Goal: Transaction & Acquisition: Obtain resource

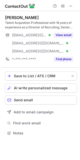
scroll to position [130, 80]
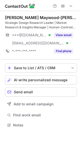
scroll to position [122, 80]
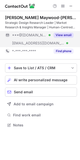
click at [65, 36] on button "View email" at bounding box center [63, 35] width 20 height 5
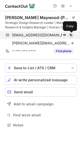
click at [73, 36] on button at bounding box center [70, 35] width 5 height 5
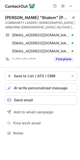
scroll to position [130, 80]
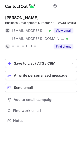
scroll to position [117, 80]
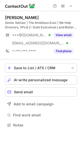
scroll to position [122, 80]
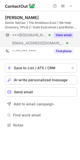
click at [62, 35] on button "View email" at bounding box center [63, 35] width 20 height 5
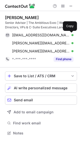
scroll to position [130, 80]
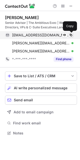
click at [69, 35] on span at bounding box center [71, 35] width 4 height 4
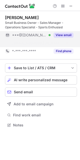
scroll to position [114, 80]
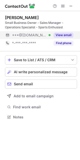
click at [55, 33] on button "View email" at bounding box center [63, 35] width 20 height 5
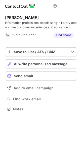
scroll to position [106, 80]
